Goal: Download file/media

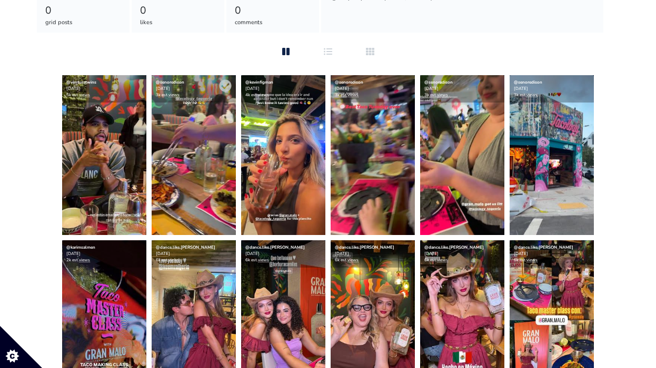
scroll to position [241, 0]
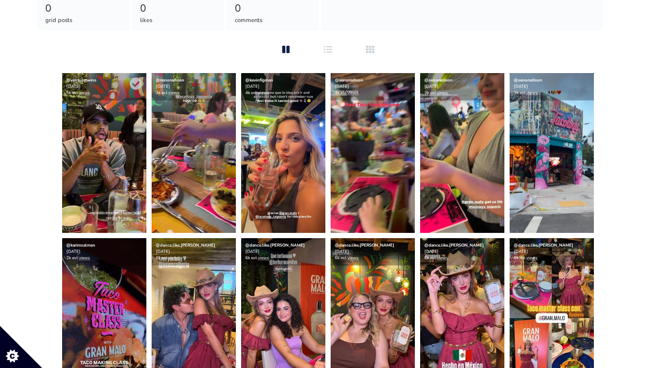
click at [105, 169] on img at bounding box center [104, 153] width 84 height 160
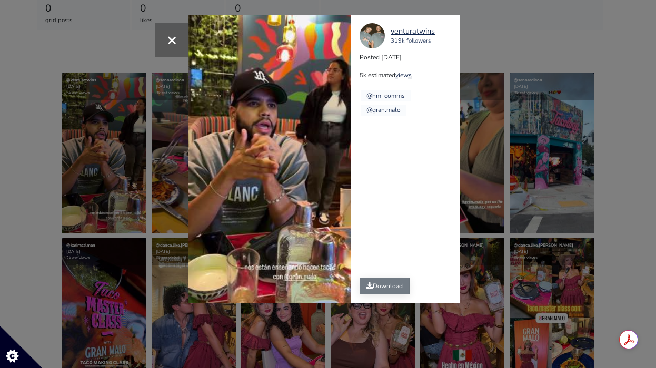
click at [398, 286] on link "Download" at bounding box center [384, 286] width 50 height 17
click at [474, 40] on div "× Your browser does not support HTML5 video. [GEOGRAPHIC_DATA] 319k followers P…" at bounding box center [328, 184] width 656 height 368
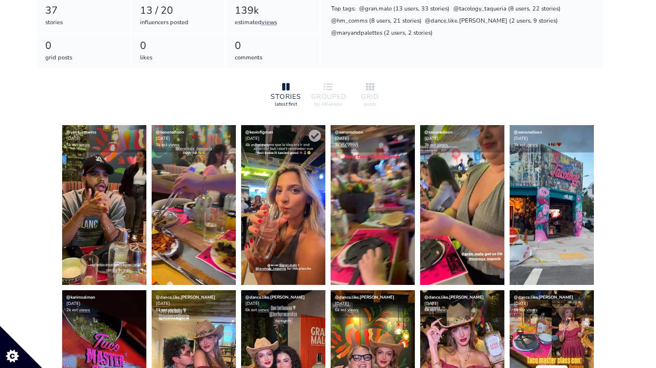
scroll to position [234, 0]
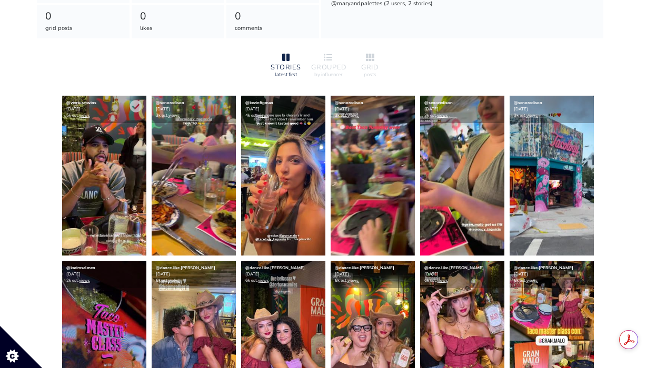
click at [115, 190] on img at bounding box center [104, 176] width 84 height 160
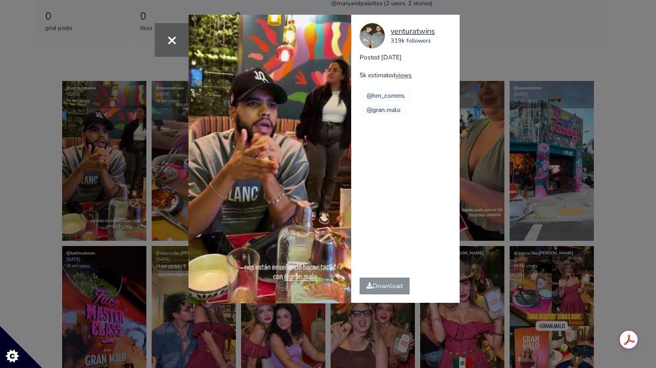
click at [517, 43] on div "× Your browser does not support HTML5 video. [GEOGRAPHIC_DATA] 319k followers P…" at bounding box center [328, 184] width 656 height 368
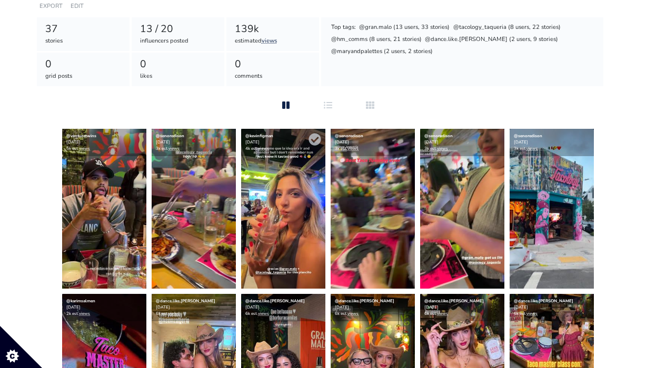
scroll to position [159, 0]
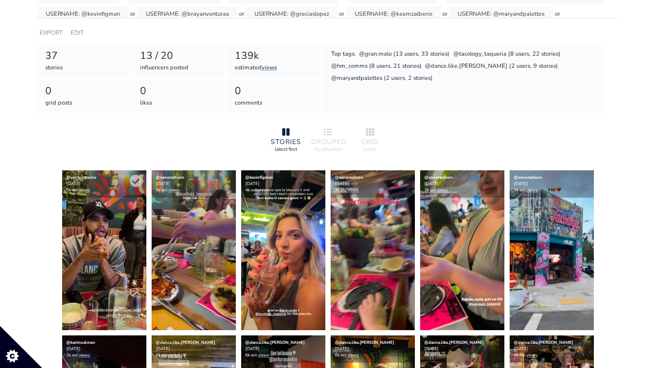
click at [115, 174] on div "@venturatwins [DATE] 5k est. views" at bounding box center [104, 183] width 84 height 27
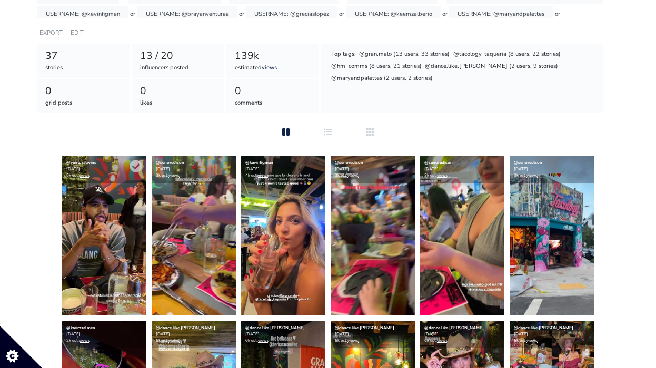
click at [89, 165] on link "@venturatwins" at bounding box center [81, 163] width 30 height 6
click at [96, 213] on img at bounding box center [104, 236] width 84 height 160
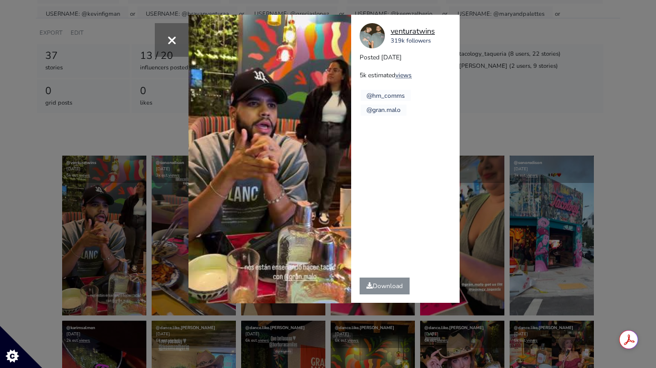
click at [402, 32] on div "venturatwins" at bounding box center [412, 32] width 44 height 12
